Goal: Find specific page/section: Find specific page/section

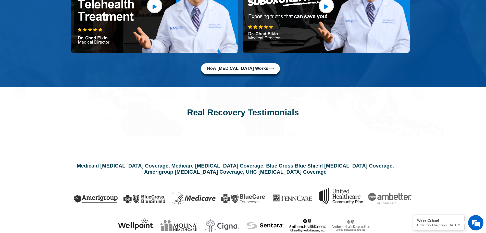
scroll to position [1134, 0]
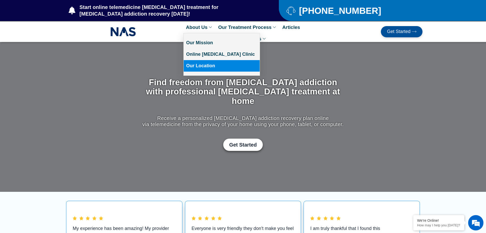
click at [200, 65] on link "Our Location" at bounding box center [222, 65] width 76 height 11
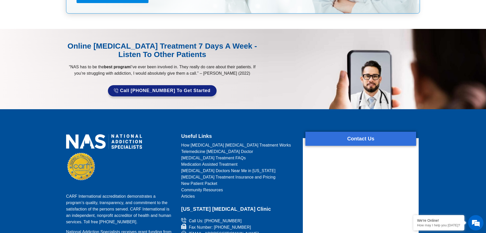
scroll to position [2545, 0]
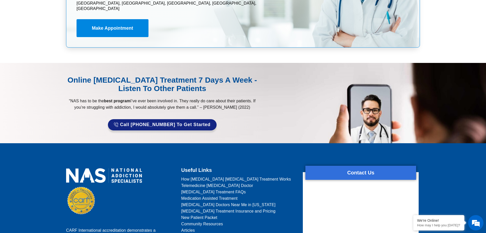
scroll to position [2520, 0]
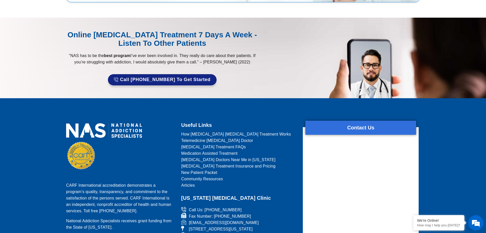
scroll to position [2221, 0]
